Goal: Information Seeking & Learning: Learn about a topic

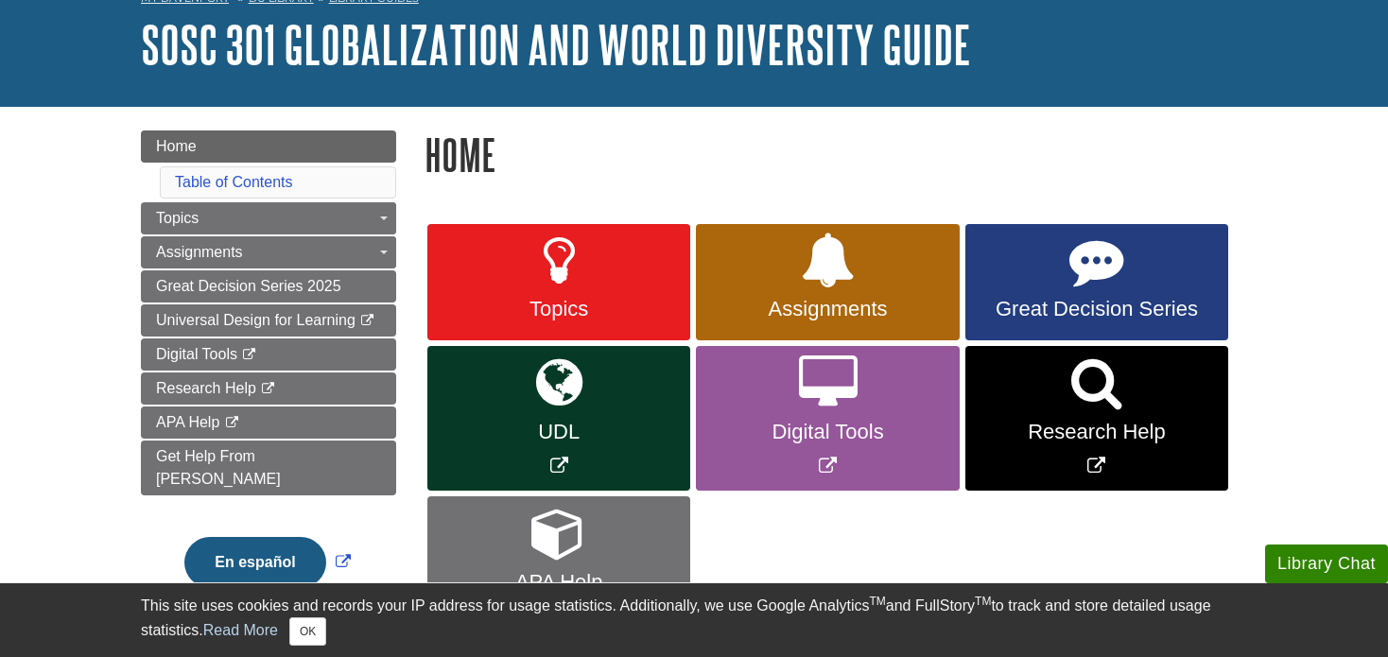
scroll to position [106, 0]
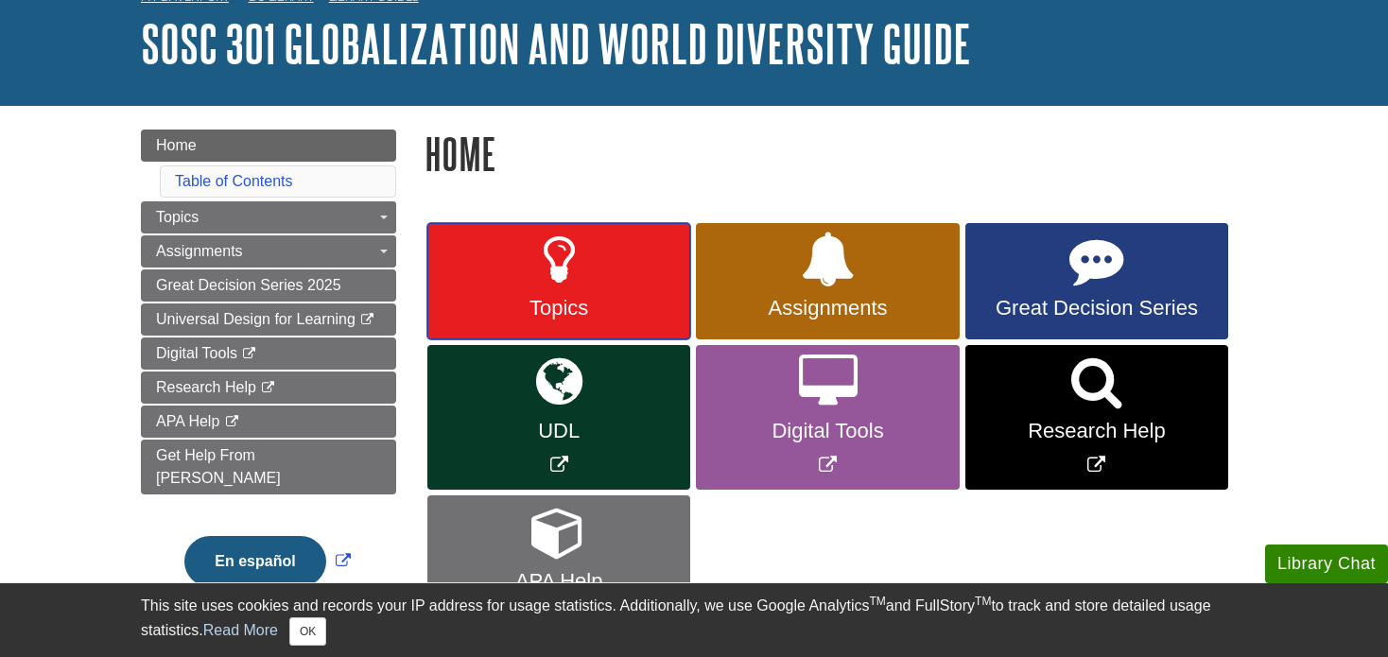
click at [574, 253] on icon at bounding box center [559, 260] width 31 height 55
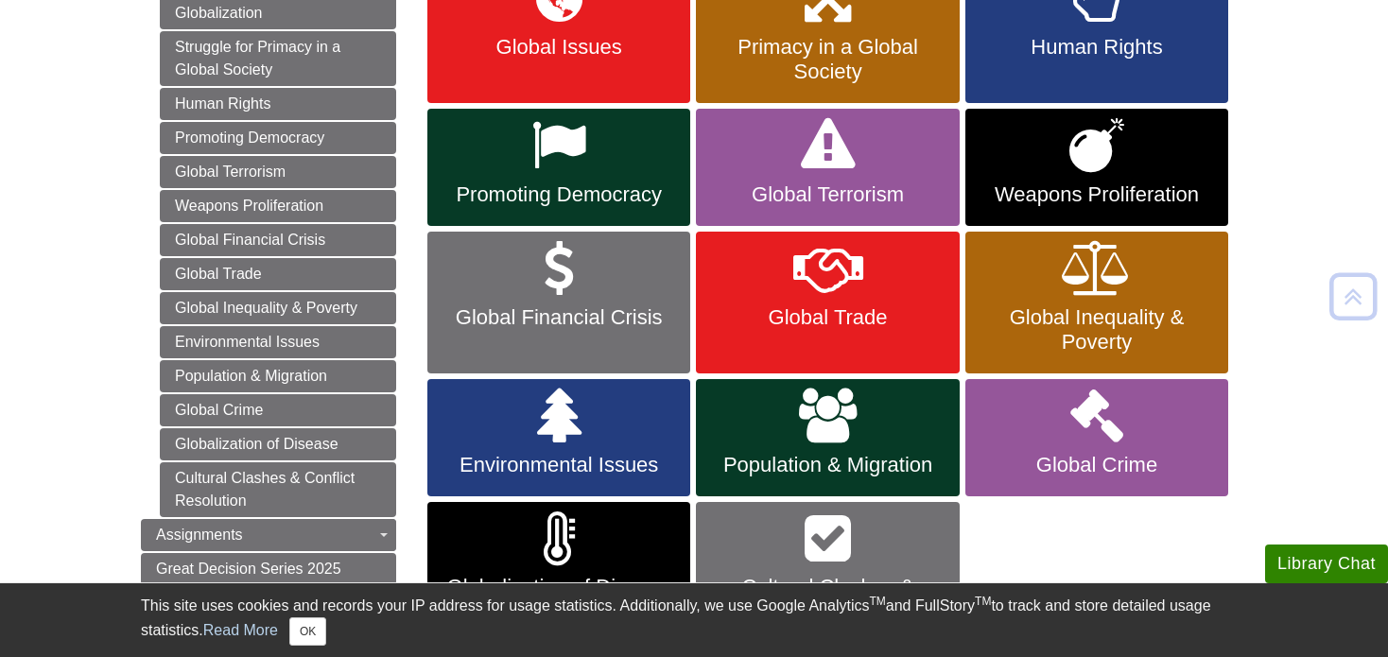
scroll to position [159, 0]
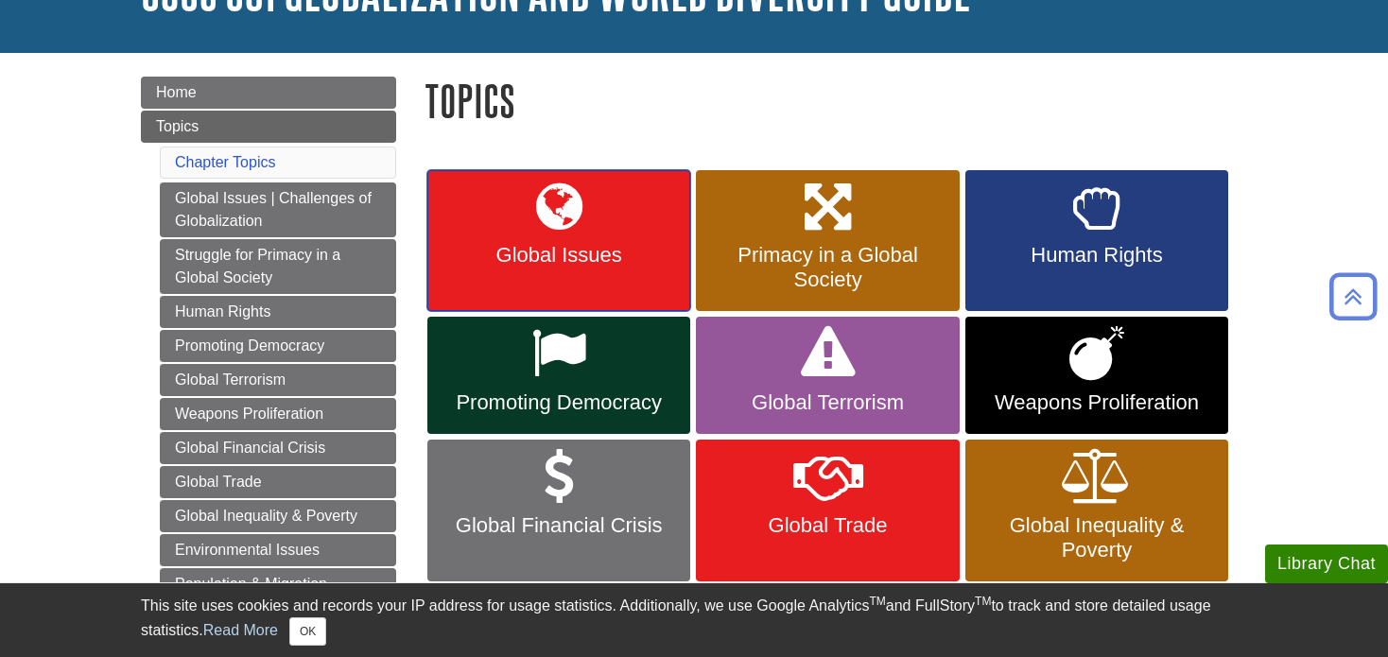
click at [605, 211] on link "Global Issues" at bounding box center [558, 241] width 263 height 142
